Goal: Information Seeking & Learning: Learn about a topic

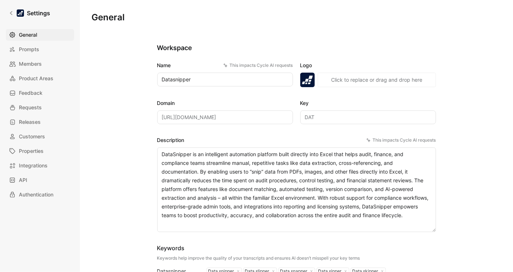
drag, startPoint x: 112, startPoint y: 142, endPoint x: 99, endPoint y: 159, distance: 21.7
click at [35, 73] on link "Product Areas" at bounding box center [40, 79] width 68 height 12
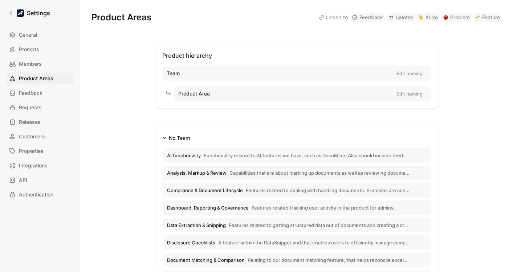
click at [19, 21] on div "Settings General Prompts Members Product Areas Feedback Requests Releases Custo…" at bounding box center [40, 136] width 80 height 272
click at [12, 15] on icon at bounding box center [11, 13] width 5 height 5
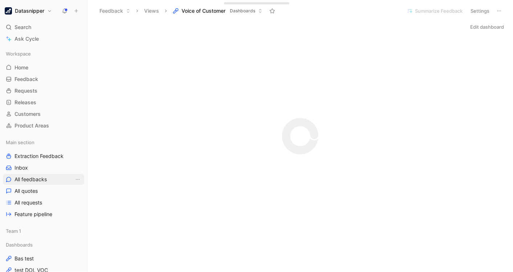
click at [35, 182] on span "All feedbacks" at bounding box center [31, 179] width 32 height 7
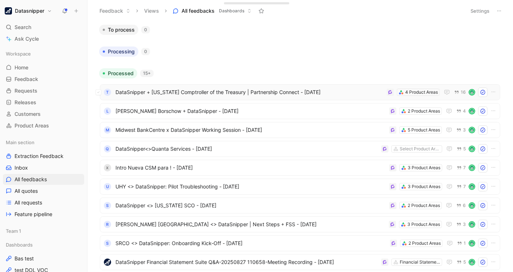
click at [297, 94] on span "DataSnipper + [US_STATE] Comptroller of the Treasury | Partnership Connect - [D…" at bounding box center [249, 92] width 268 height 9
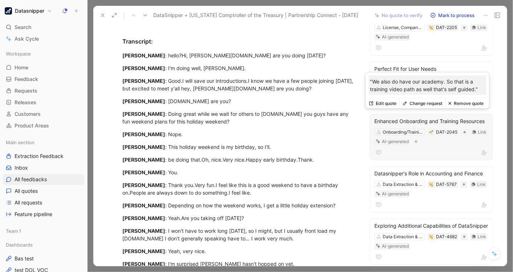
scroll to position [70, 0]
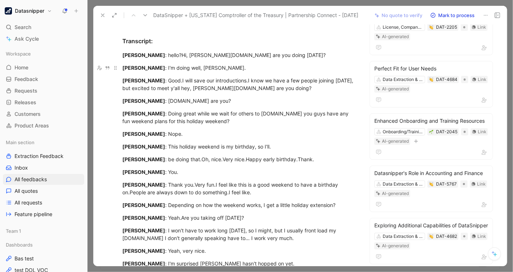
click at [306, 62] on p "[PERSON_NAME] : I'm doing well, [PERSON_NAME]." at bounding box center [239, 68] width 261 height 12
click at [100, 15] on icon at bounding box center [103, 15] width 6 height 6
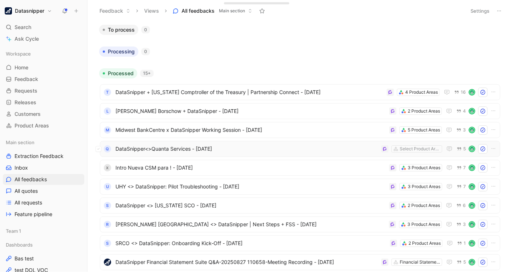
click at [292, 149] on span "DataSnipper<>Quanta Services - [DATE]" at bounding box center [246, 149] width 263 height 9
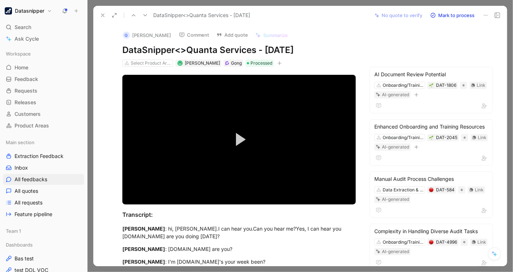
click at [357, 178] on div "Video Player is loading. Play Video Play Mute Current Time 0:00 / Duration 41:0…" at bounding box center [239, 140] width 261 height 134
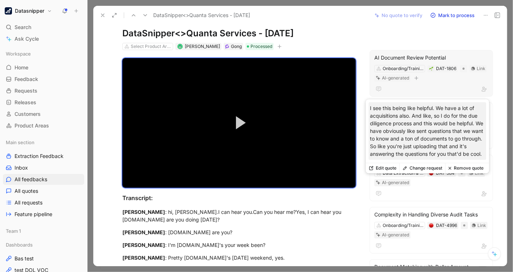
scroll to position [6, 0]
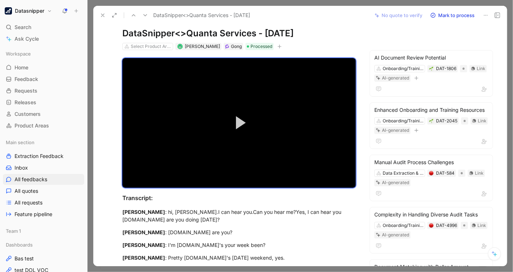
click at [103, 15] on use at bounding box center [102, 15] width 3 height 3
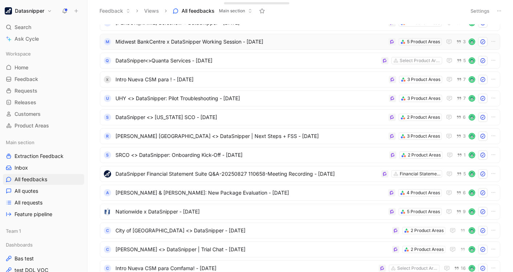
scroll to position [89, 0]
click at [462, 134] on button "3" at bounding box center [461, 136] width 12 height 8
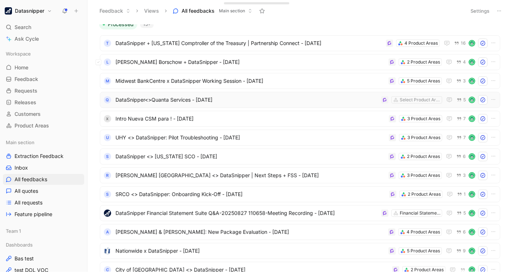
scroll to position [48, 0]
click at [289, 100] on span "DataSnipper<>Quanta Services - [DATE]" at bounding box center [246, 100] width 263 height 9
